Goal: Task Accomplishment & Management: Manage account settings

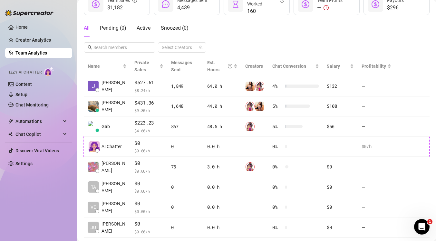
scroll to position [113, 0]
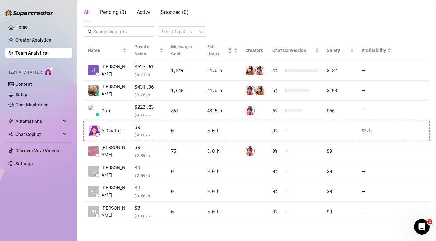
click at [47, 53] on link "Team Analytics" at bounding box center [31, 52] width 32 height 5
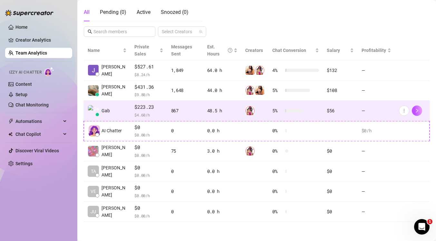
click at [134, 105] on span "$223.23" at bounding box center [148, 107] width 29 height 8
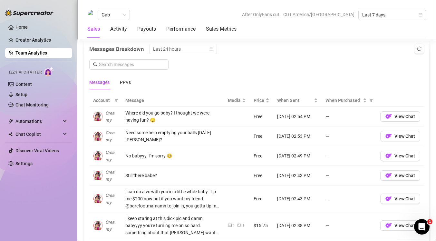
scroll to position [414, 0]
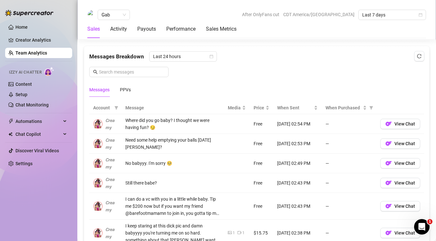
click at [39, 52] on link "Team Analytics" at bounding box center [31, 52] width 32 height 5
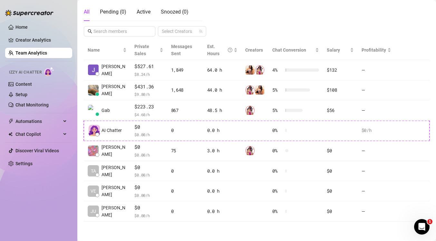
scroll to position [113, 0]
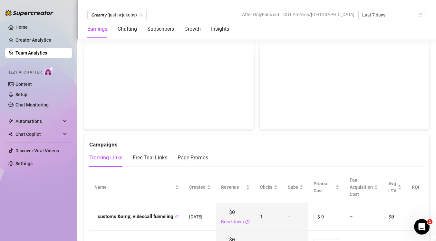
scroll to position [620, 0]
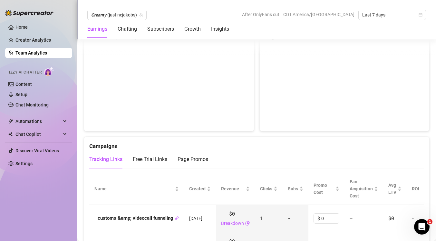
click at [46, 53] on link "Team Analytics" at bounding box center [31, 52] width 32 height 5
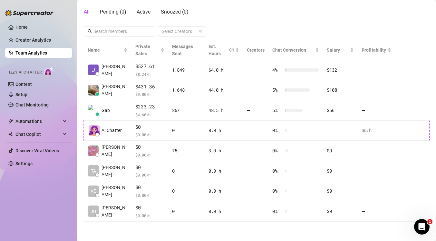
scroll to position [113, 0]
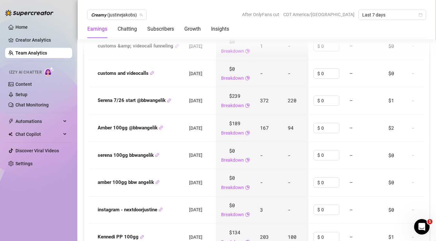
scroll to position [793, 0]
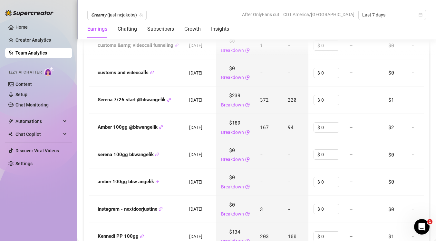
click at [45, 54] on link "Team Analytics" at bounding box center [31, 52] width 32 height 5
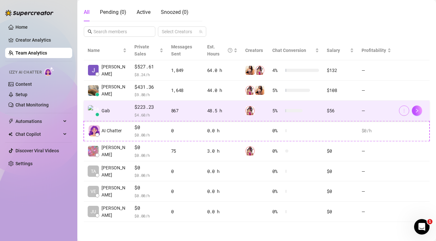
click at [404, 112] on icon "more" at bounding box center [404, 110] width 5 height 5
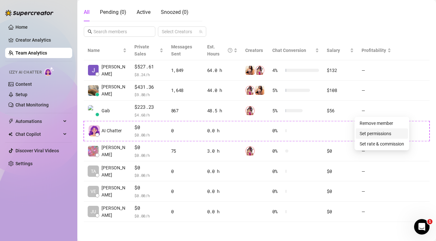
click at [392, 134] on link "Set permissions" at bounding box center [376, 133] width 32 height 5
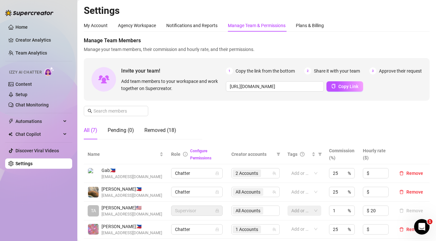
click at [307, 124] on div "Manage Team Members Manage your team members, their commission and hourly rate,…" at bounding box center [257, 91] width 346 height 108
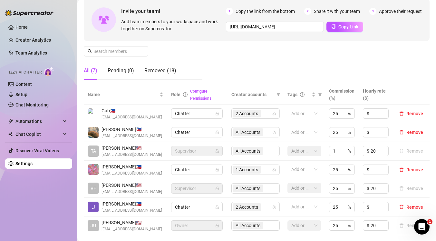
scroll to position [63, 0]
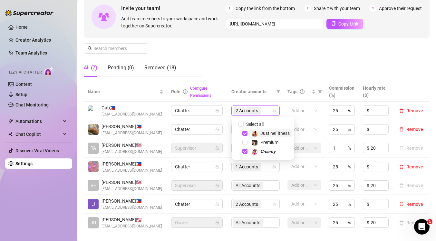
click at [268, 112] on div "2 Accounts" at bounding box center [252, 110] width 39 height 9
click at [245, 144] on span "Select tree node" at bounding box center [245, 142] width 5 height 5
checkbox input "true"
click at [297, 58] on div "Manage Team Members Manage your team members, their commission and hourly rate,…" at bounding box center [257, 28] width 346 height 108
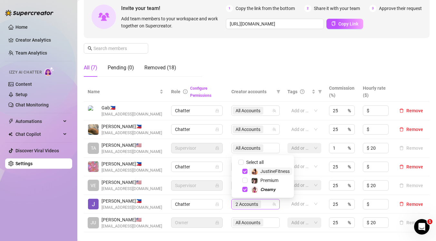
click at [263, 205] on div "2 Accounts" at bounding box center [248, 204] width 30 height 9
click at [246, 179] on span "Select tree node" at bounding box center [245, 180] width 5 height 5
checkbox input "true"
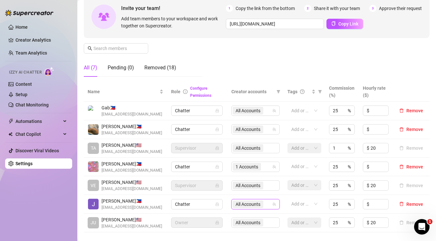
click at [304, 66] on div "Manage Team Members Manage your team members, their commission and hourly rate,…" at bounding box center [257, 28] width 346 height 108
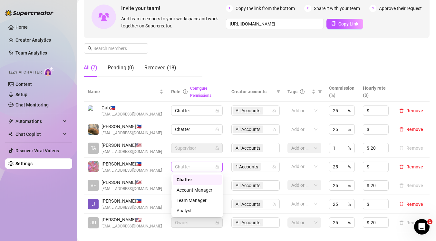
click at [219, 169] on div "Chatter" at bounding box center [197, 167] width 52 height 10
click at [209, 165] on span "Chatter" at bounding box center [197, 167] width 44 height 10
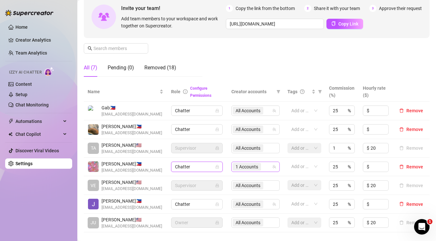
click at [276, 166] on icon "team" at bounding box center [275, 167] width 4 height 4
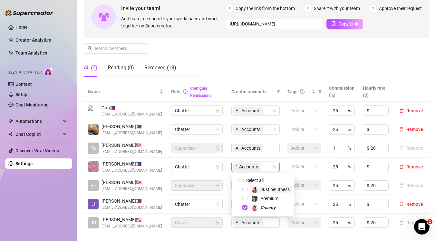
click at [264, 166] on input "search" at bounding box center [263, 167] width 1 height 8
click at [245, 190] on span "Select tree node" at bounding box center [245, 189] width 5 height 5
click at [245, 198] on span "Select tree node" at bounding box center [245, 198] width 5 height 5
checkbox input "true"
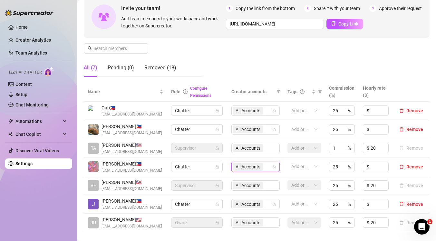
click at [289, 40] on div "Manage Team Members Manage your team members, their commission and hourly rate,…" at bounding box center [257, 28] width 346 height 108
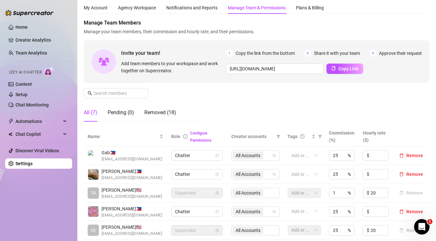
scroll to position [10, 0]
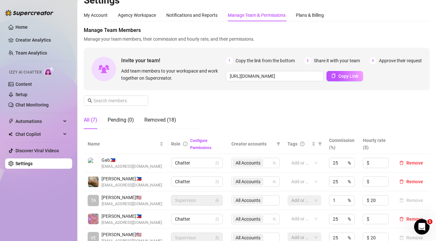
click at [288, 102] on div "Manage Team Members Manage your team members, their commission and hourly rate,…" at bounding box center [257, 80] width 346 height 108
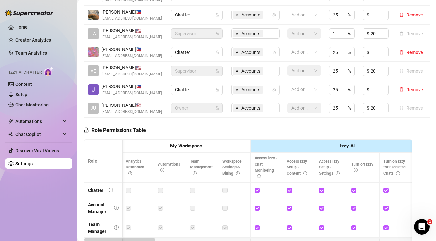
scroll to position [0, 0]
